Goal: Task Accomplishment & Management: Manage account settings

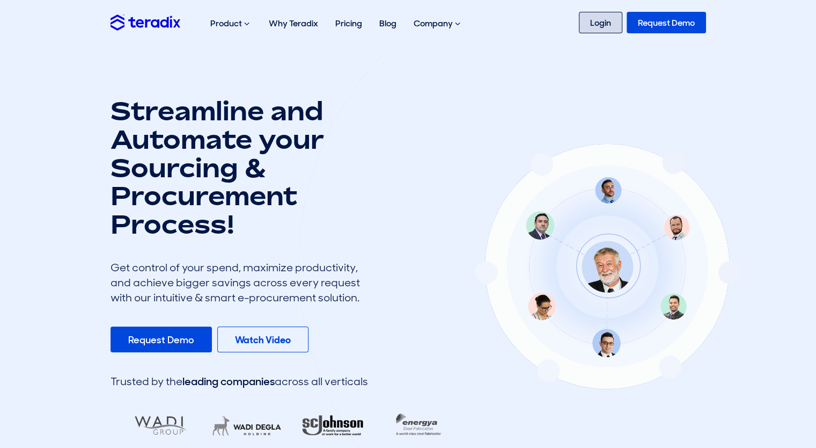
click at [608, 17] on link "Login" at bounding box center [600, 22] width 43 height 21
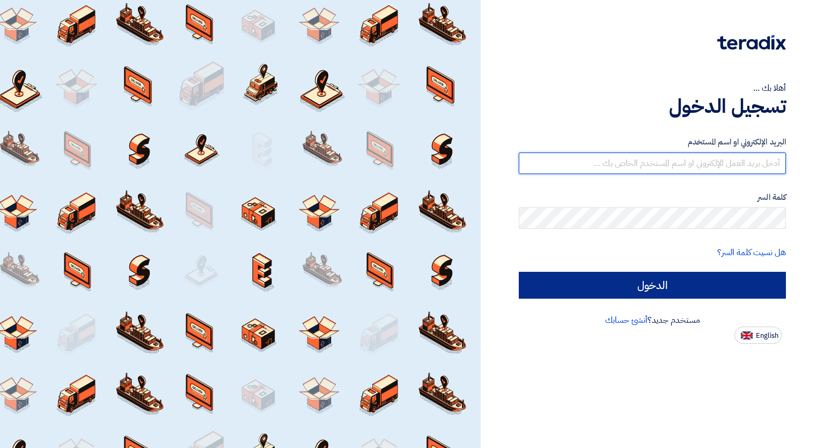
type input "mabdellatif@arabiancement.com"
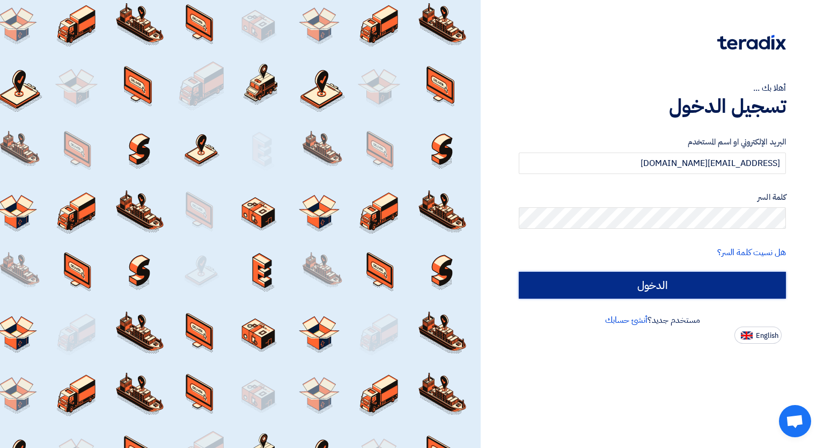
click at [557, 286] on input "الدخول" at bounding box center [652, 285] width 267 height 27
type input "Sign in"
